Goal: Find specific page/section: Find specific page/section

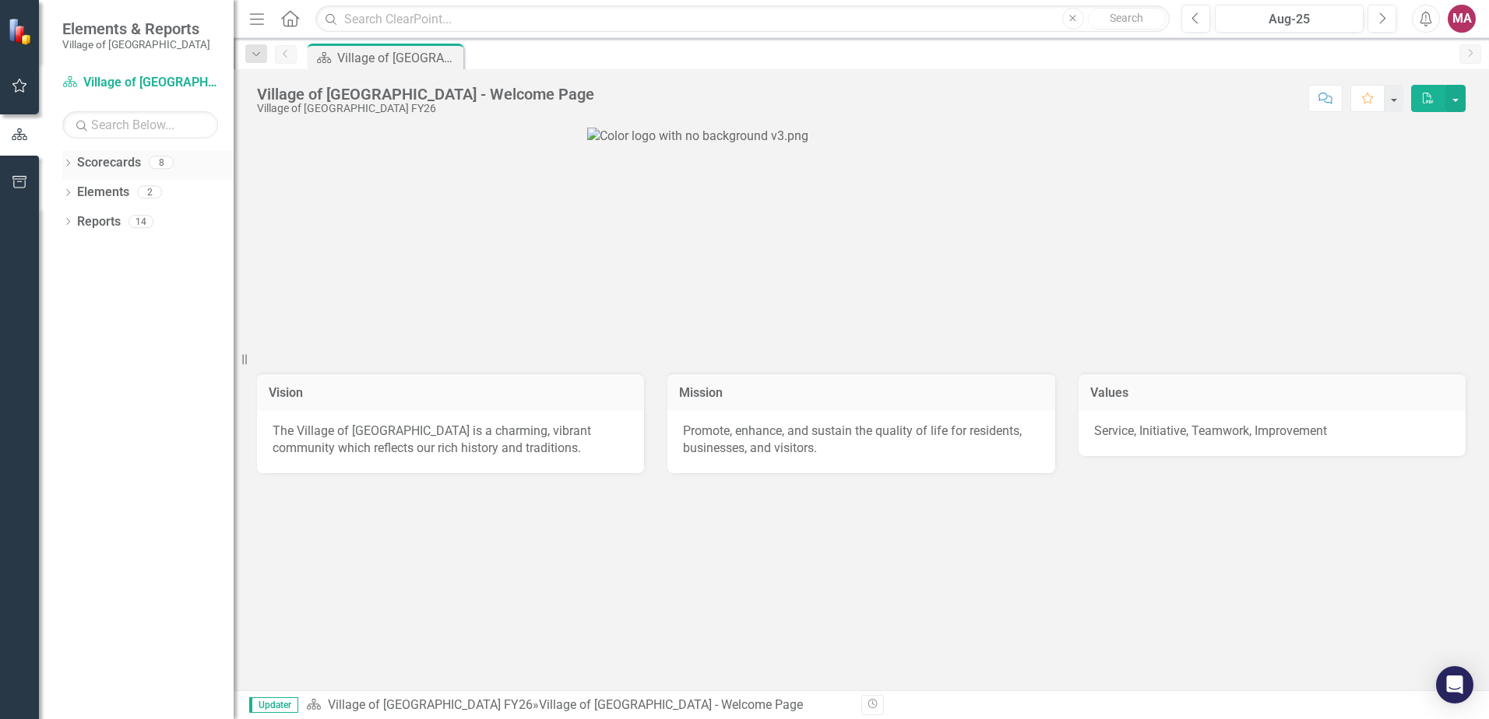
click at [113, 165] on link "Scorecards" at bounding box center [109, 163] width 64 height 18
click at [143, 77] on link "Scorecard Village of [GEOGRAPHIC_DATA] FY26" at bounding box center [140, 83] width 156 height 18
click at [66, 162] on icon "Dropdown" at bounding box center [67, 164] width 11 height 9
click at [157, 221] on link "Public Services" at bounding box center [160, 222] width 148 height 18
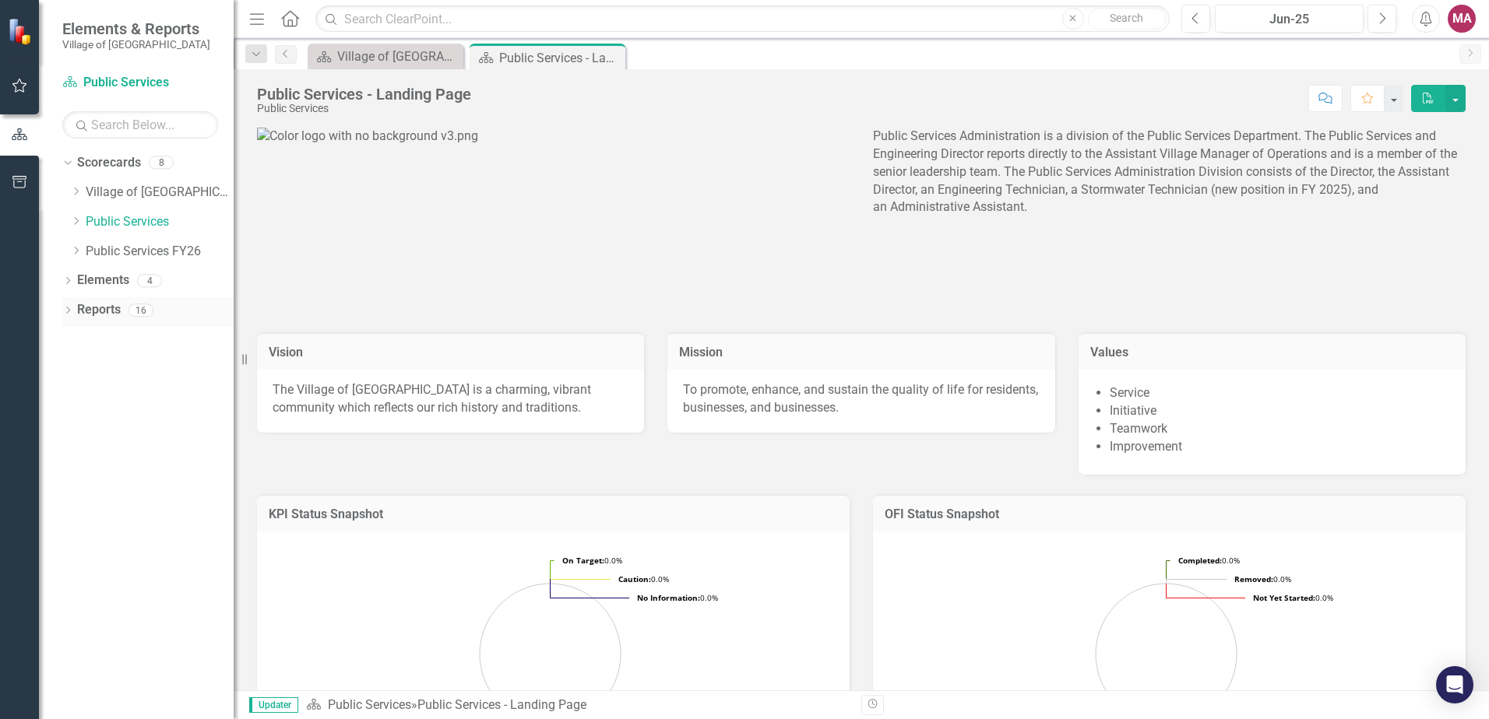
click at [69, 311] on icon at bounding box center [68, 310] width 4 height 7
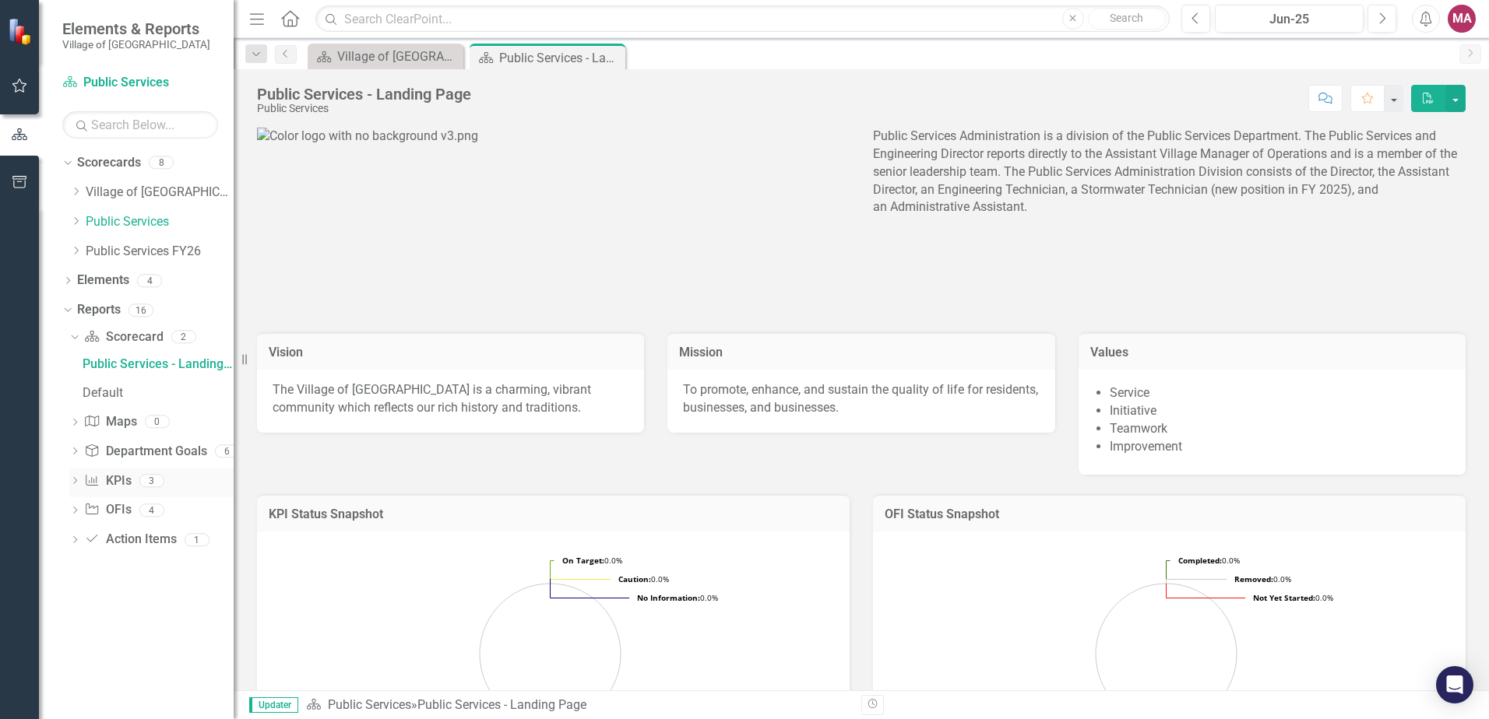
click at [77, 481] on icon at bounding box center [75, 480] width 4 height 7
click at [98, 445] on link "KPIs" at bounding box center [156, 452] width 155 height 25
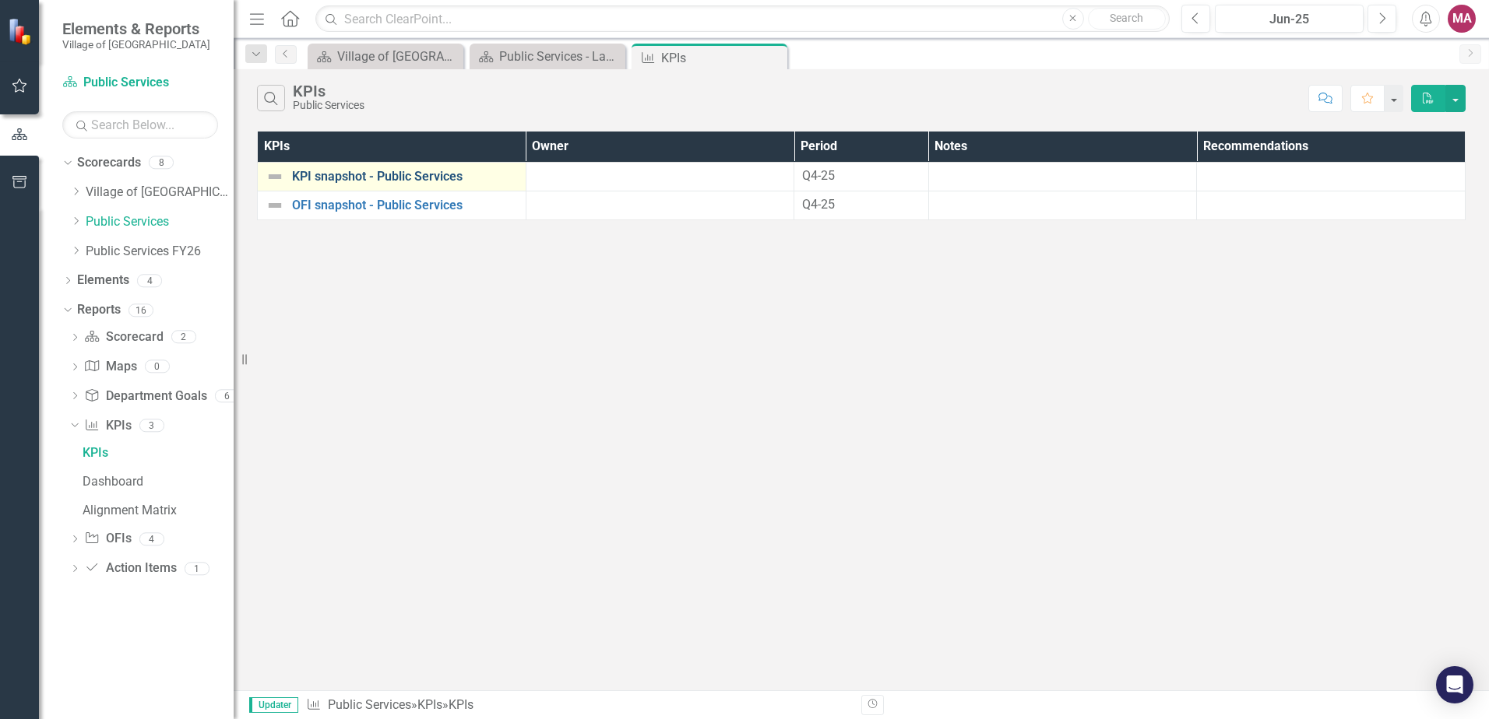
click at [424, 175] on link "KPI snapshot - Public Services" at bounding box center [405, 177] width 226 height 14
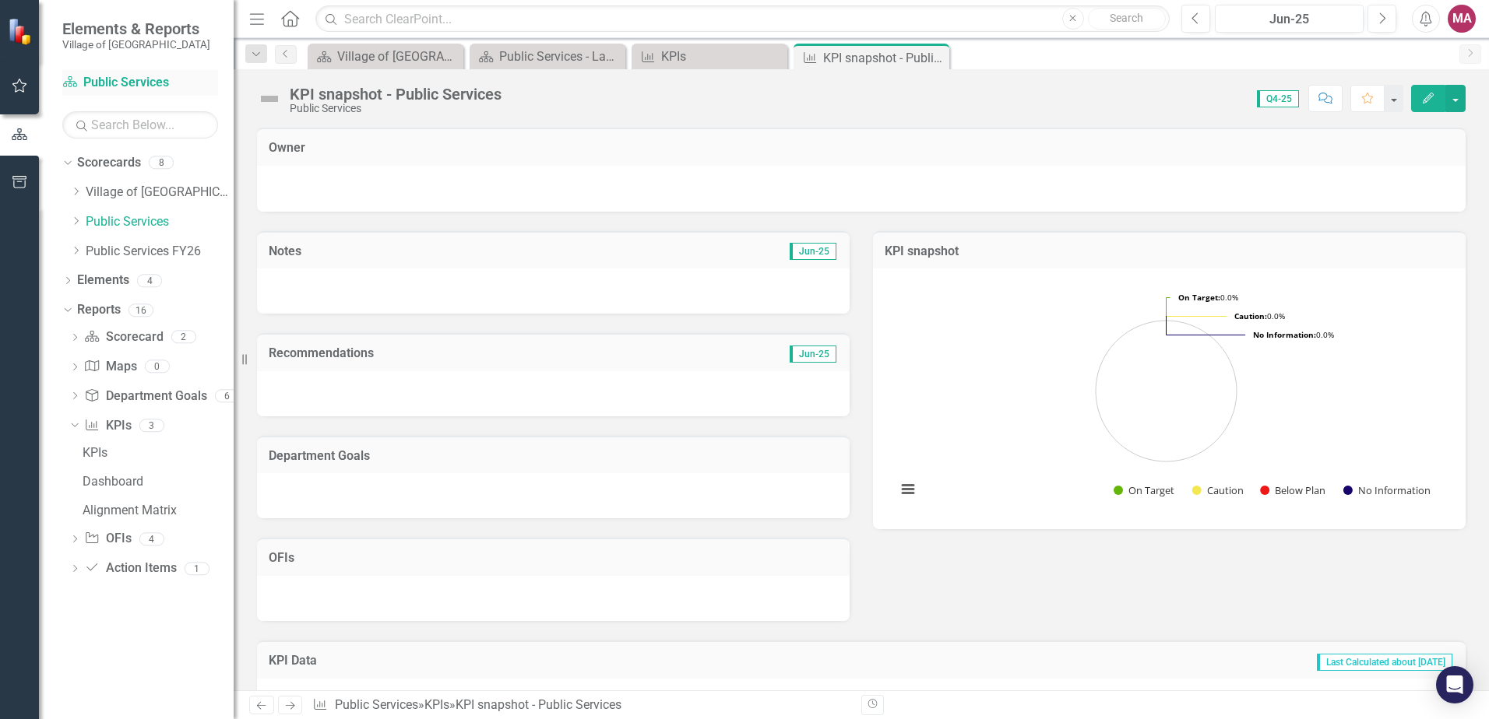
click at [147, 79] on link "Scorecard Public Services" at bounding box center [140, 83] width 156 height 18
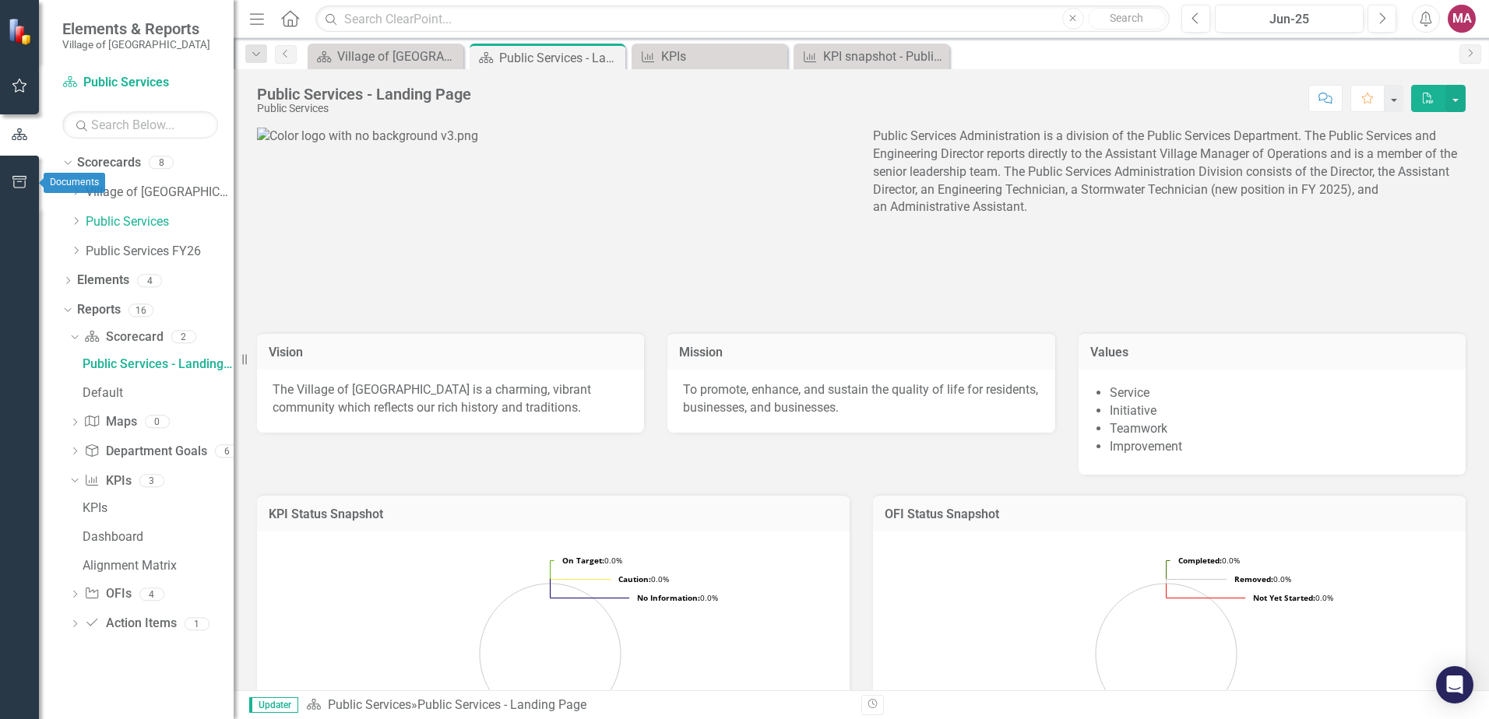
click at [23, 187] on icon "button" at bounding box center [20, 182] width 16 height 12
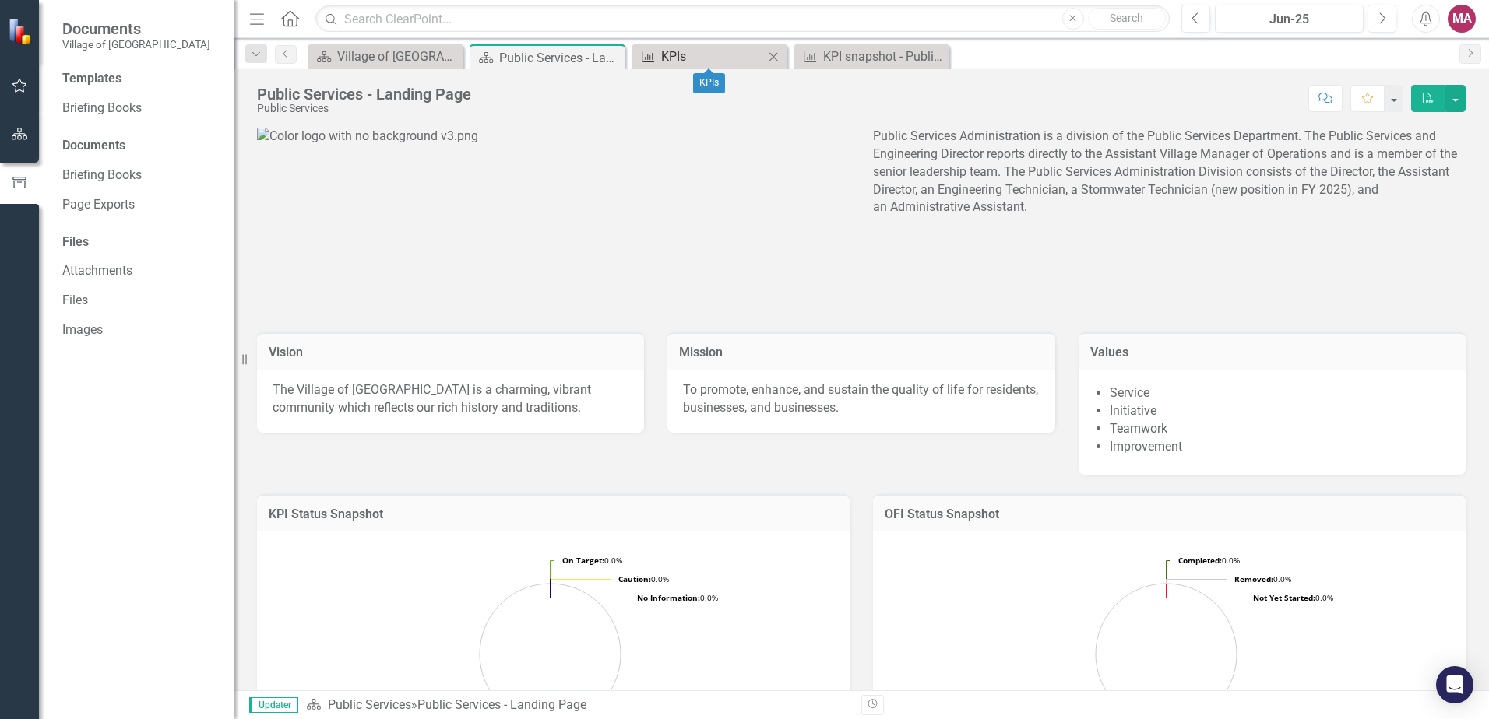
click at [744, 56] on div "KPIs" at bounding box center [712, 56] width 103 height 19
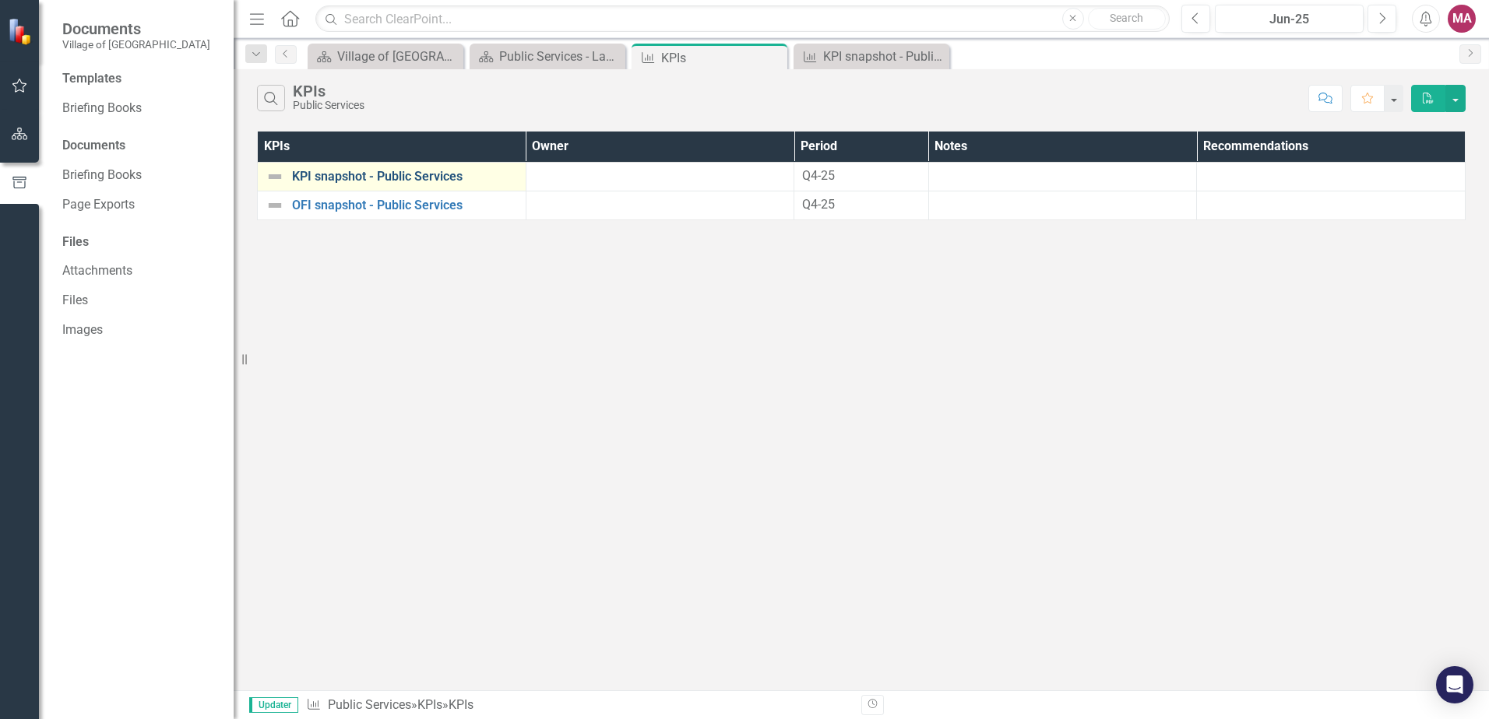
click at [434, 172] on link "KPI snapshot - Public Services" at bounding box center [405, 177] width 226 height 14
